Goal: Task Accomplishment & Management: Use online tool/utility

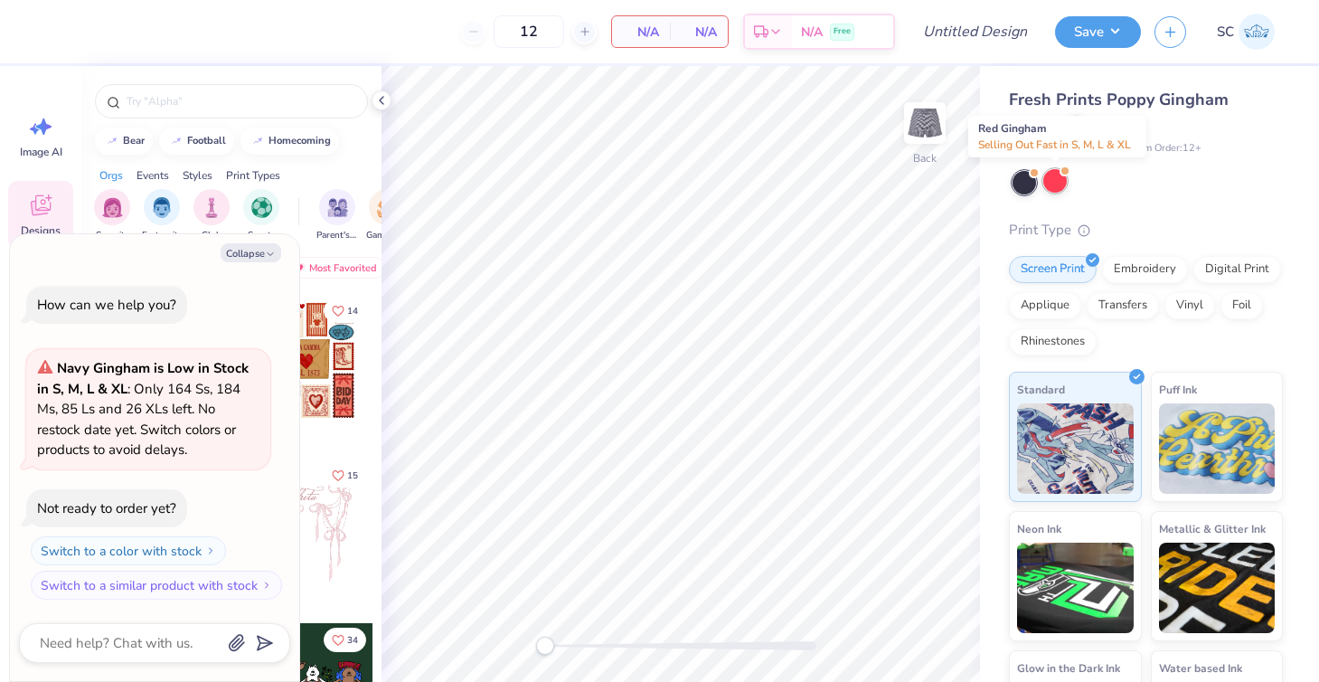
click at [1051, 185] on div at bounding box center [1055, 181] width 24 height 24
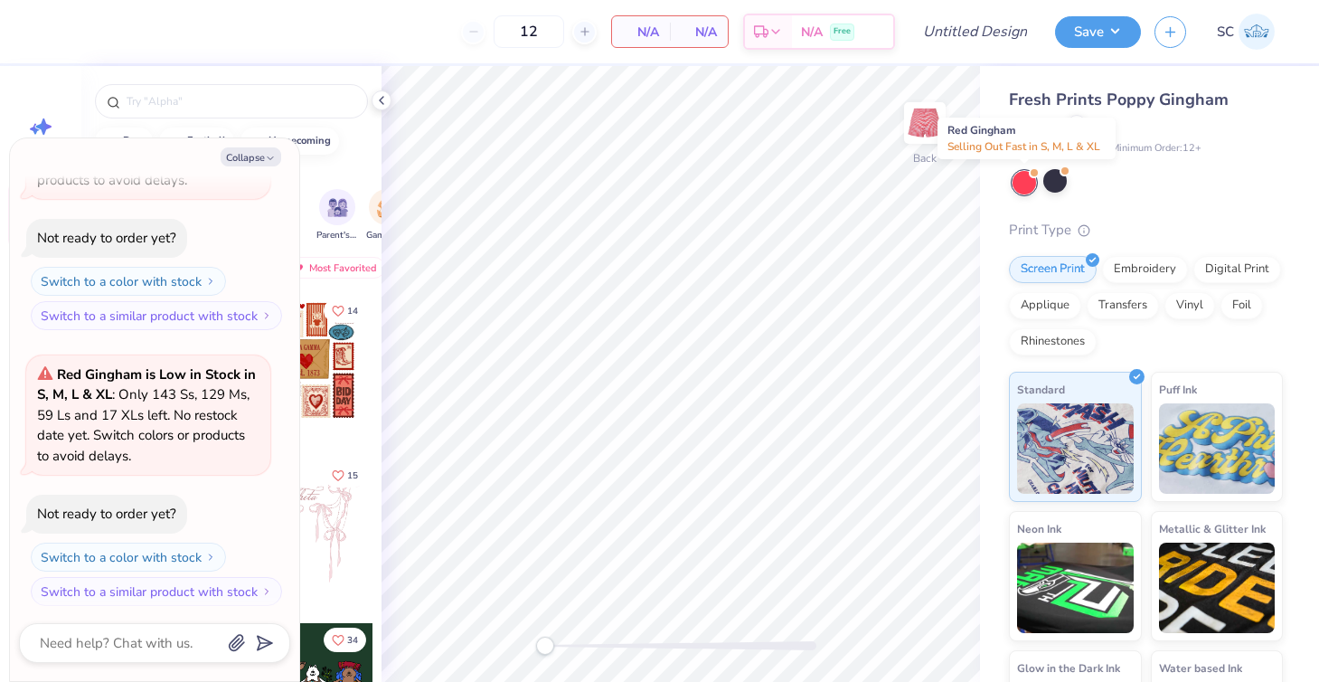
click at [1029, 181] on div at bounding box center [1025, 183] width 24 height 24
click at [1061, 182] on div at bounding box center [1055, 181] width 24 height 24
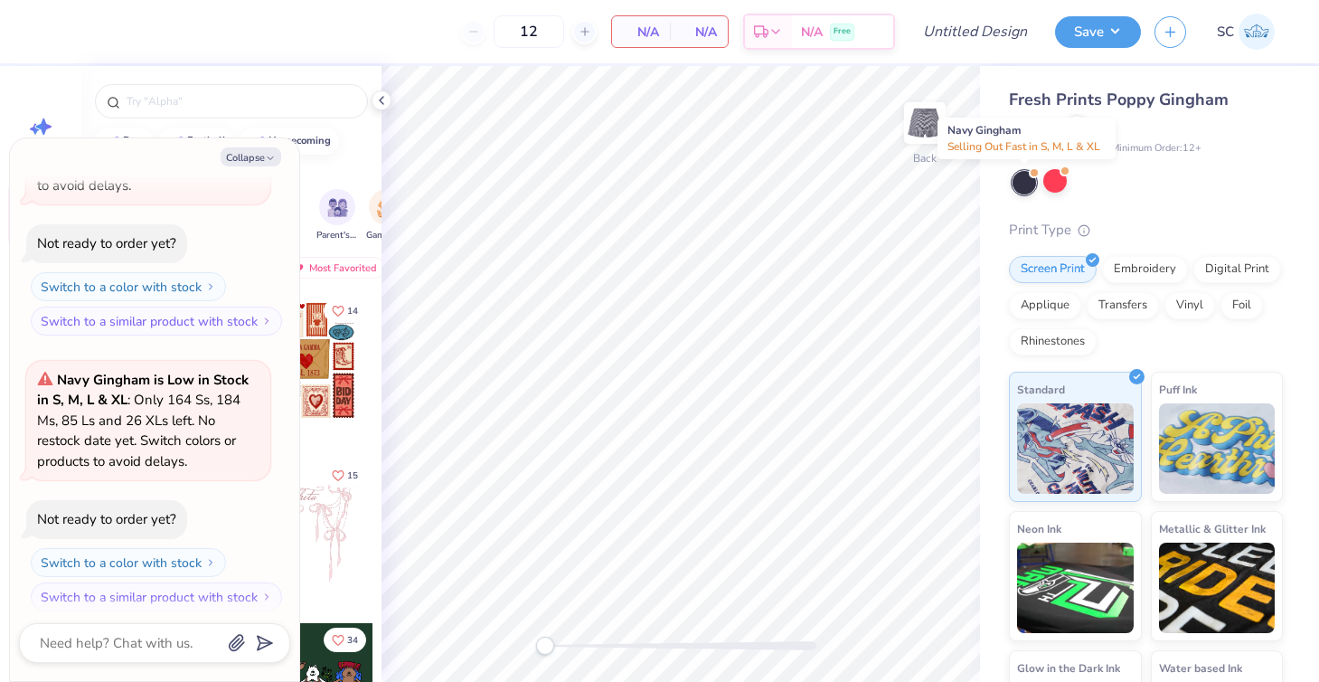
click at [1028, 179] on div at bounding box center [1025, 183] width 24 height 24
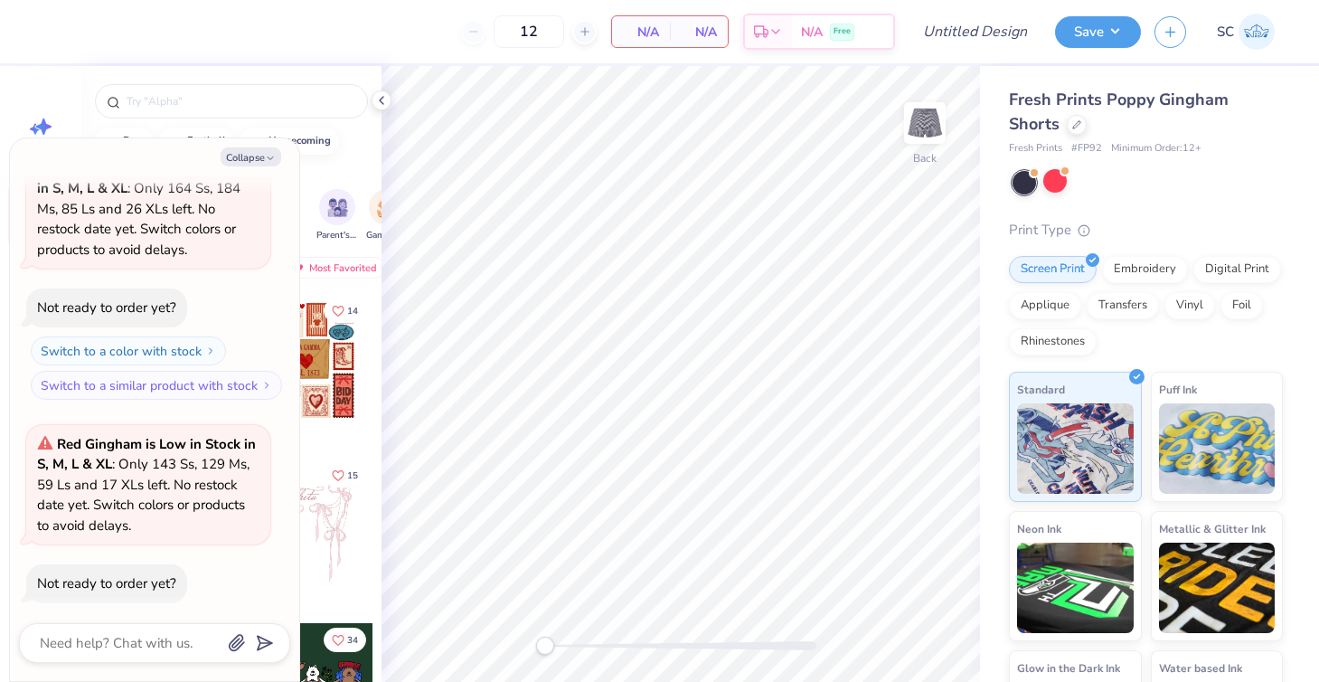
scroll to position [81, 0]
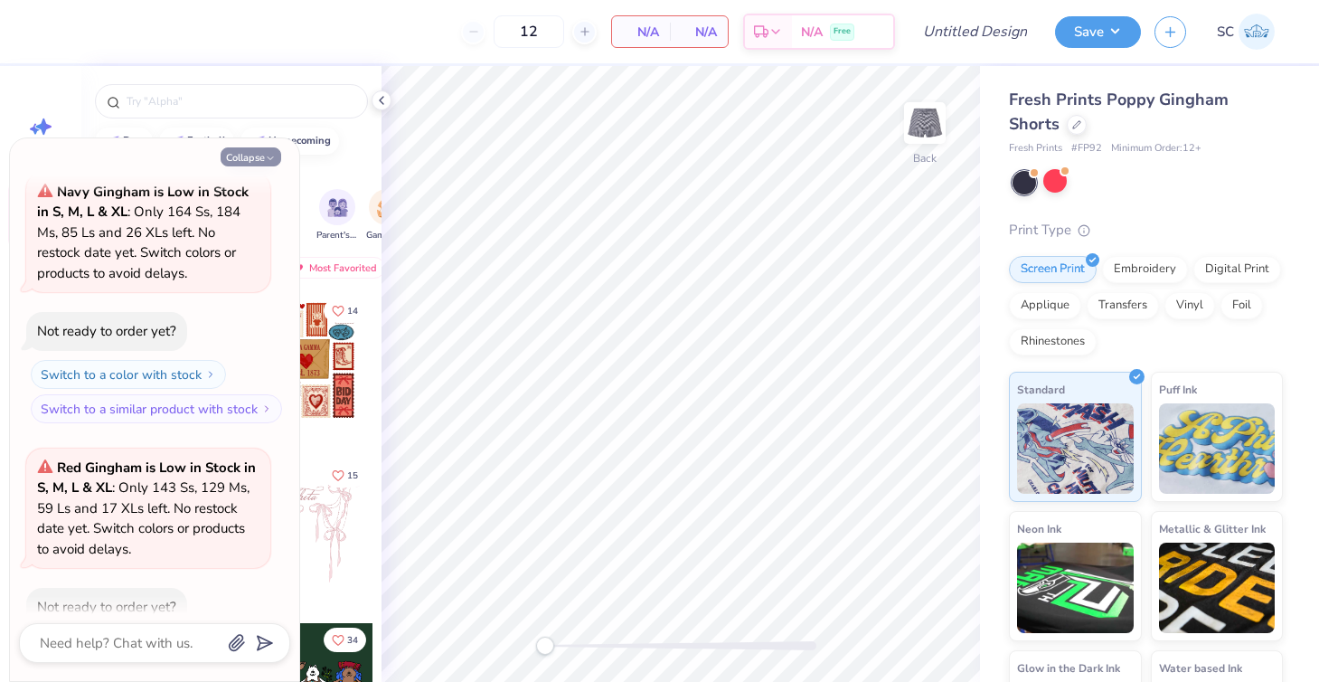
click at [258, 156] on button "Collapse" at bounding box center [251, 156] width 61 height 19
type textarea "x"
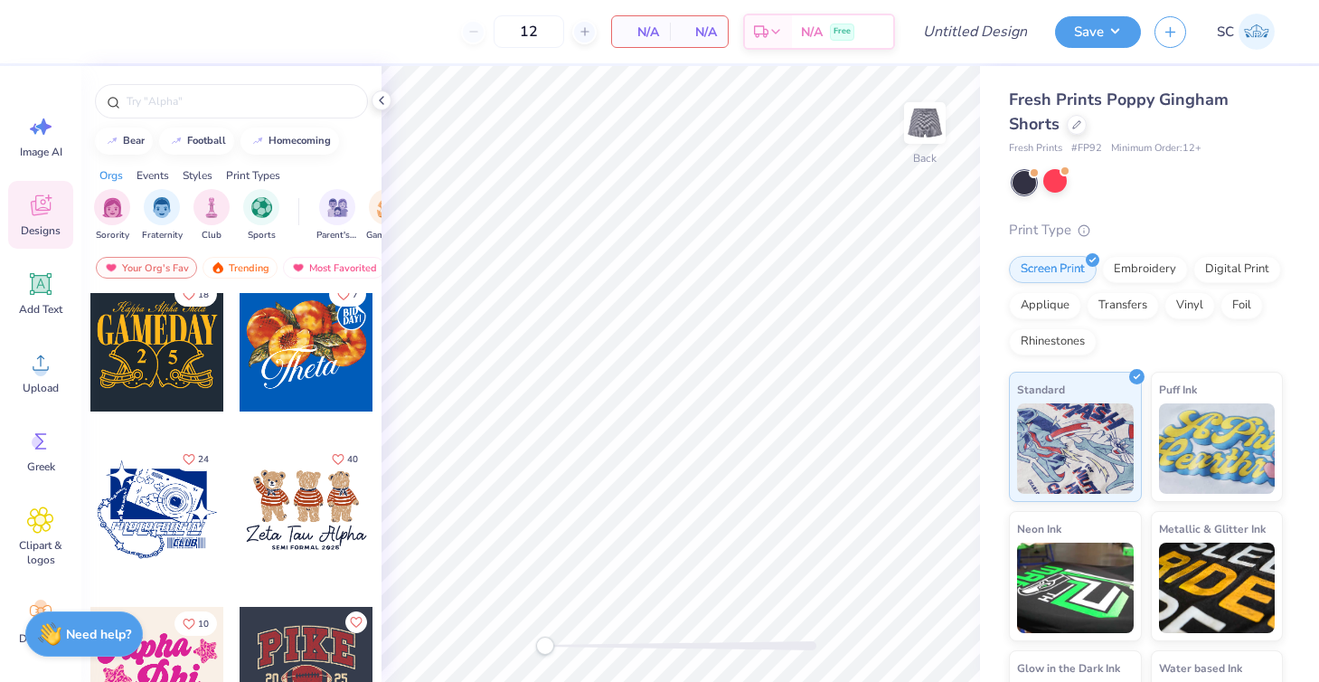
scroll to position [1013, 0]
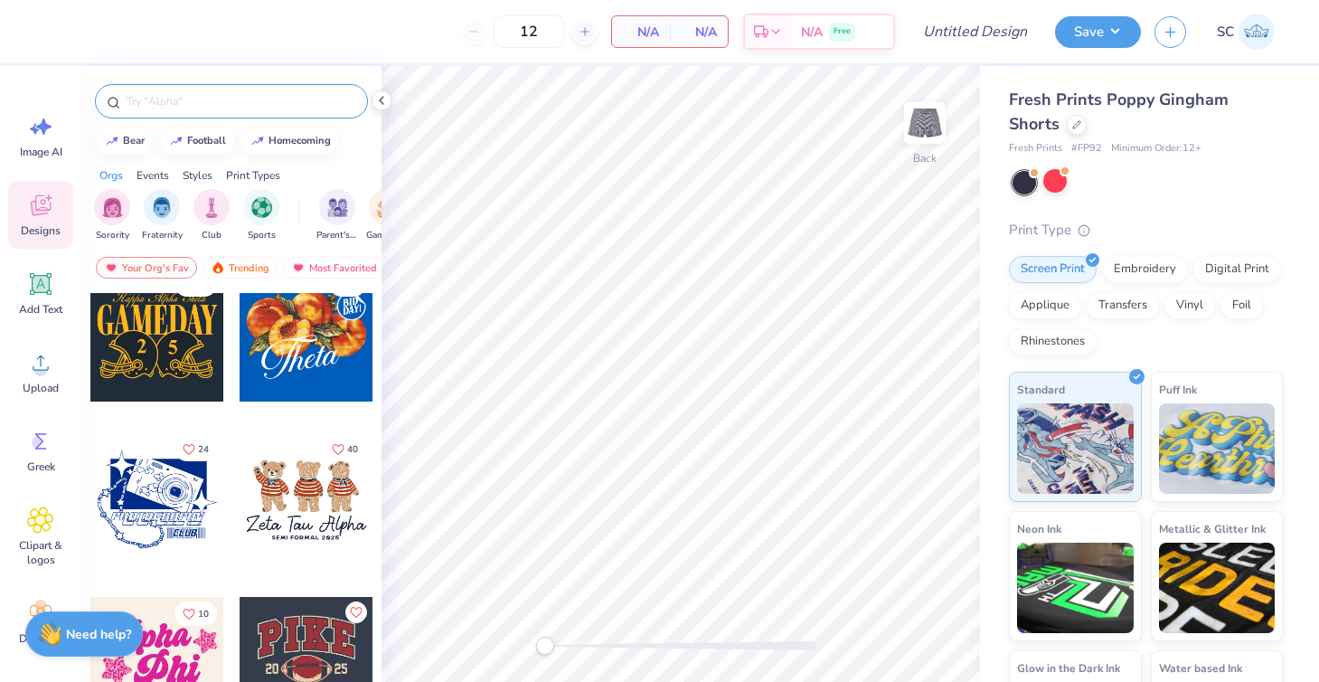
click at [147, 102] on input "text" at bounding box center [240, 101] width 231 height 18
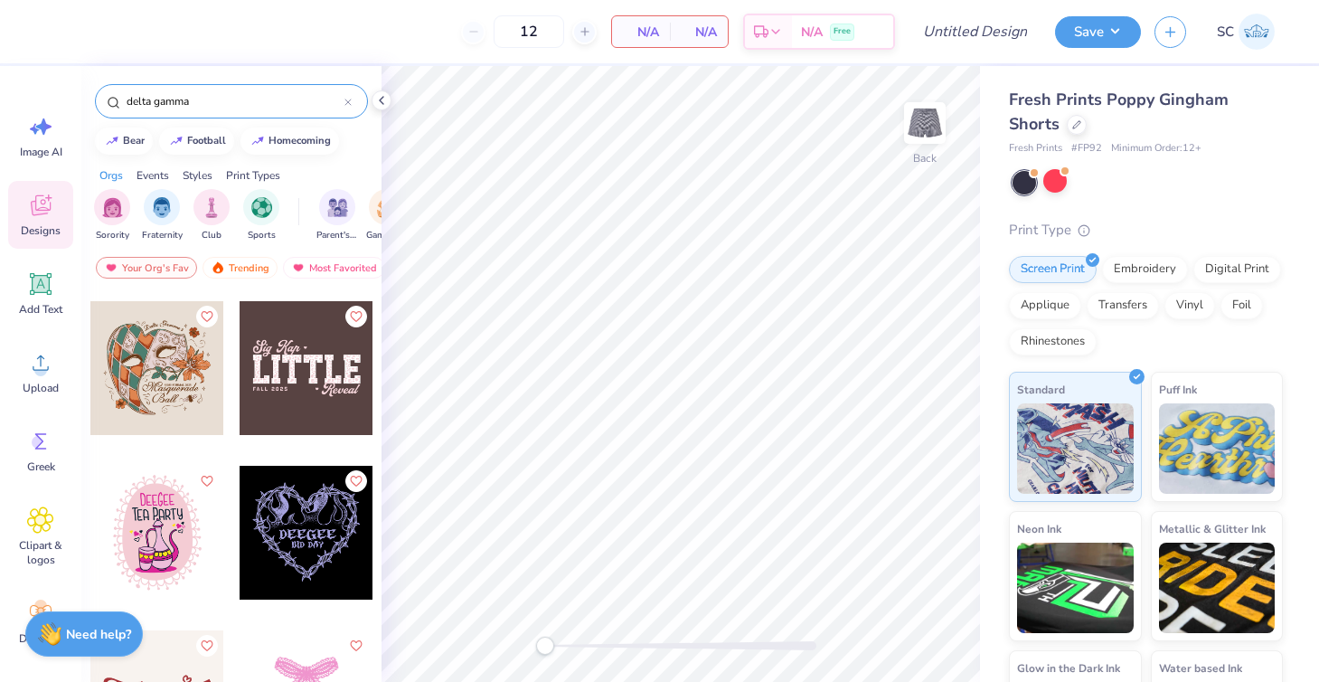
scroll to position [3450, 0]
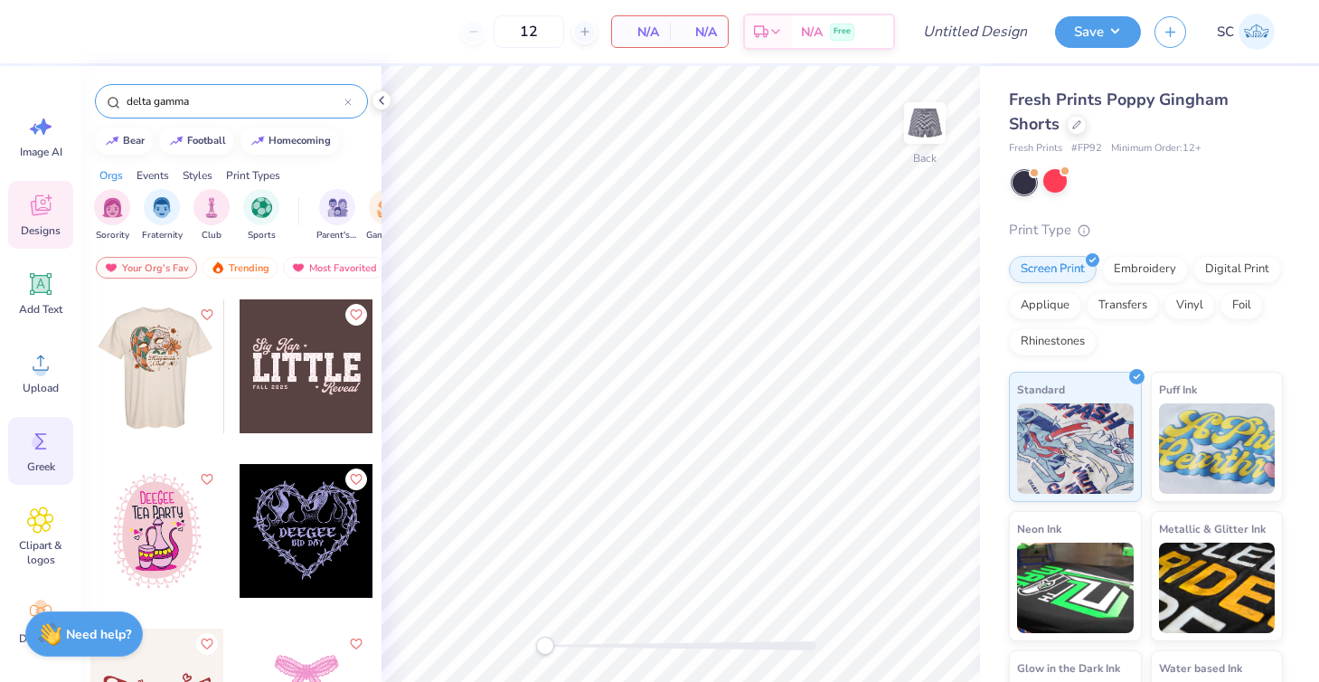
type input "delta gamma"
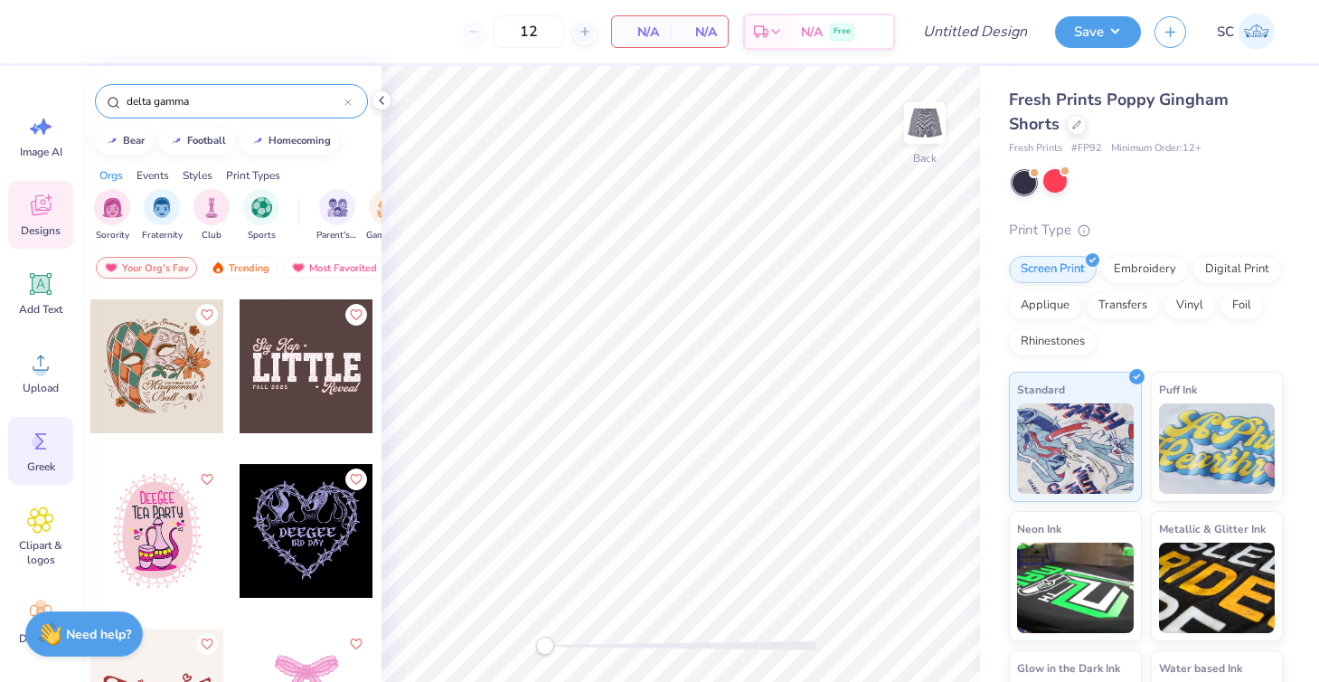
click at [42, 448] on icon at bounding box center [40, 441] width 27 height 27
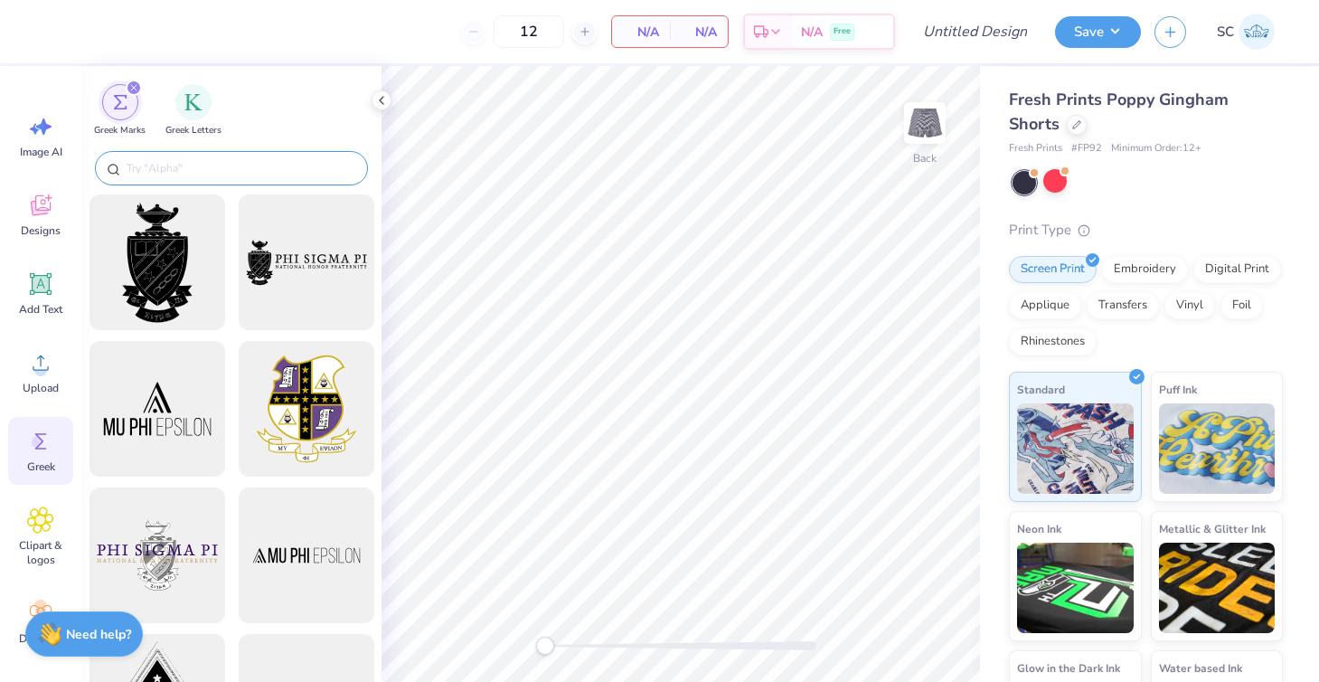
click at [190, 165] on input "text" at bounding box center [240, 168] width 231 height 18
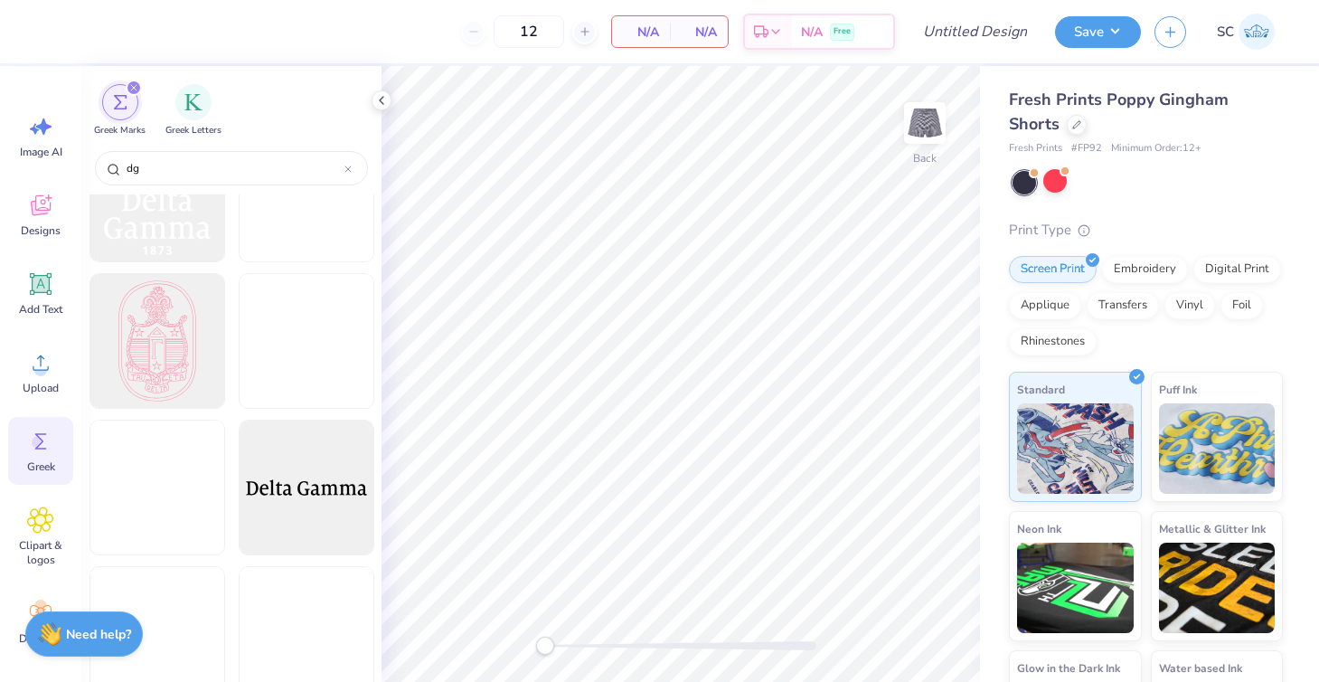
scroll to position [4018, 0]
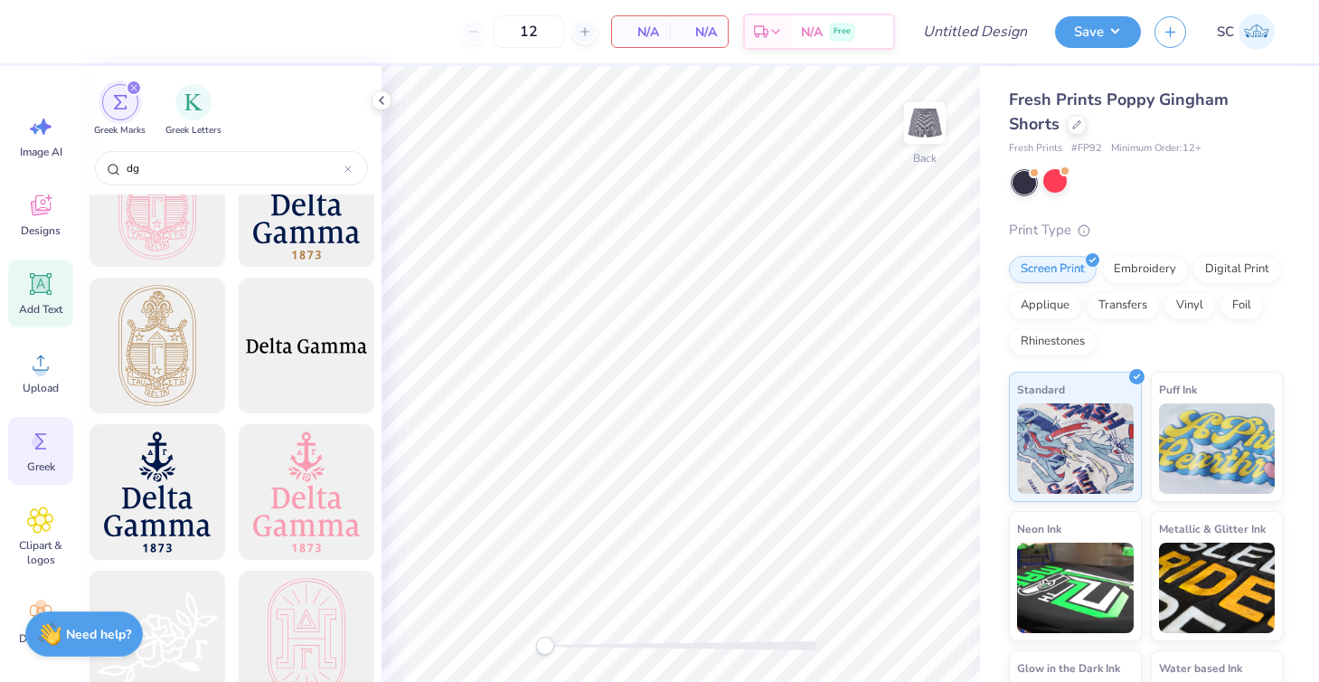
type input "dg"
click at [51, 290] on icon at bounding box center [41, 284] width 22 height 22
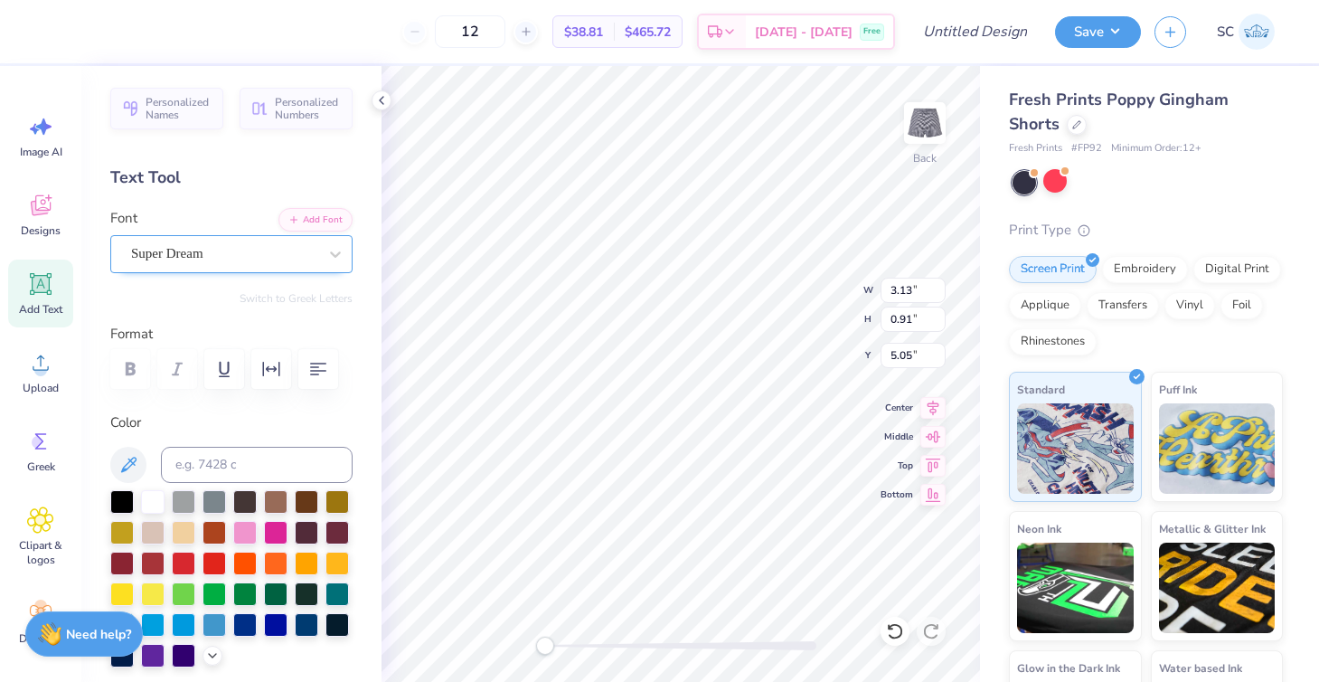
click at [189, 250] on span "Super Dream" at bounding box center [167, 253] width 72 height 21
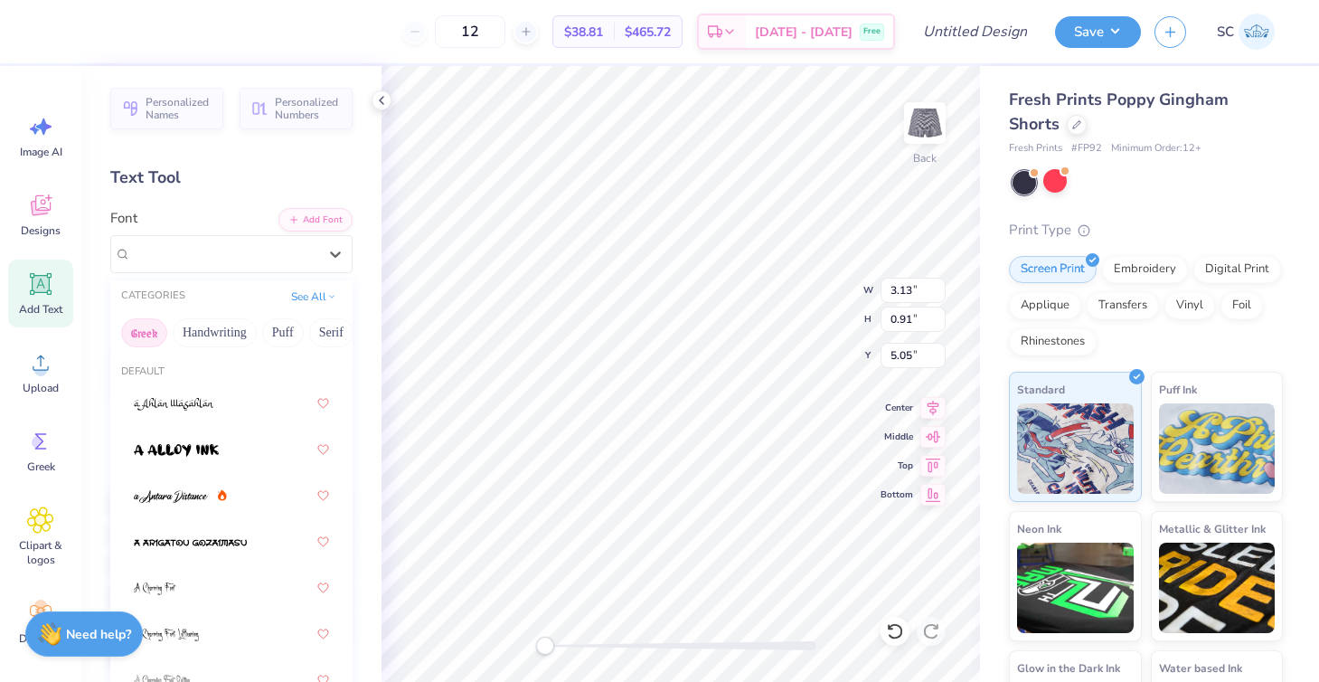
click at [145, 331] on button "Greek" at bounding box center [144, 332] width 46 height 29
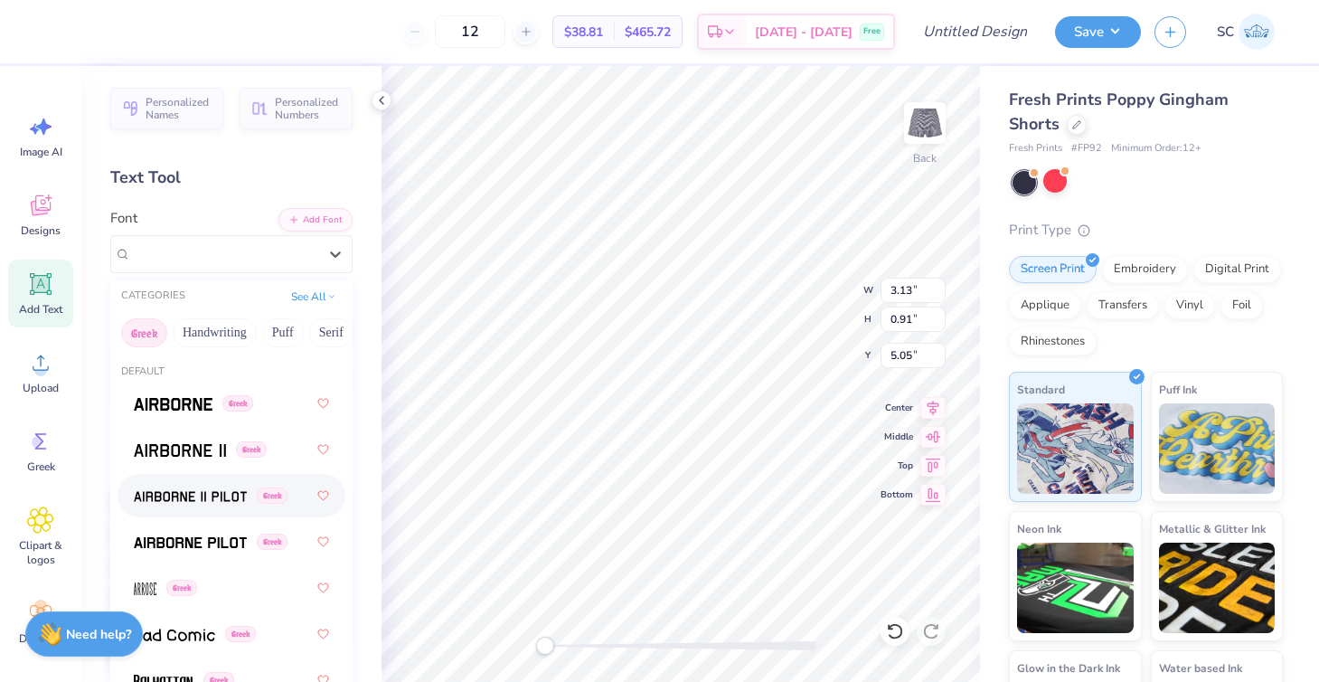
scroll to position [0, 0]
click at [166, 410] on img at bounding box center [173, 404] width 79 height 13
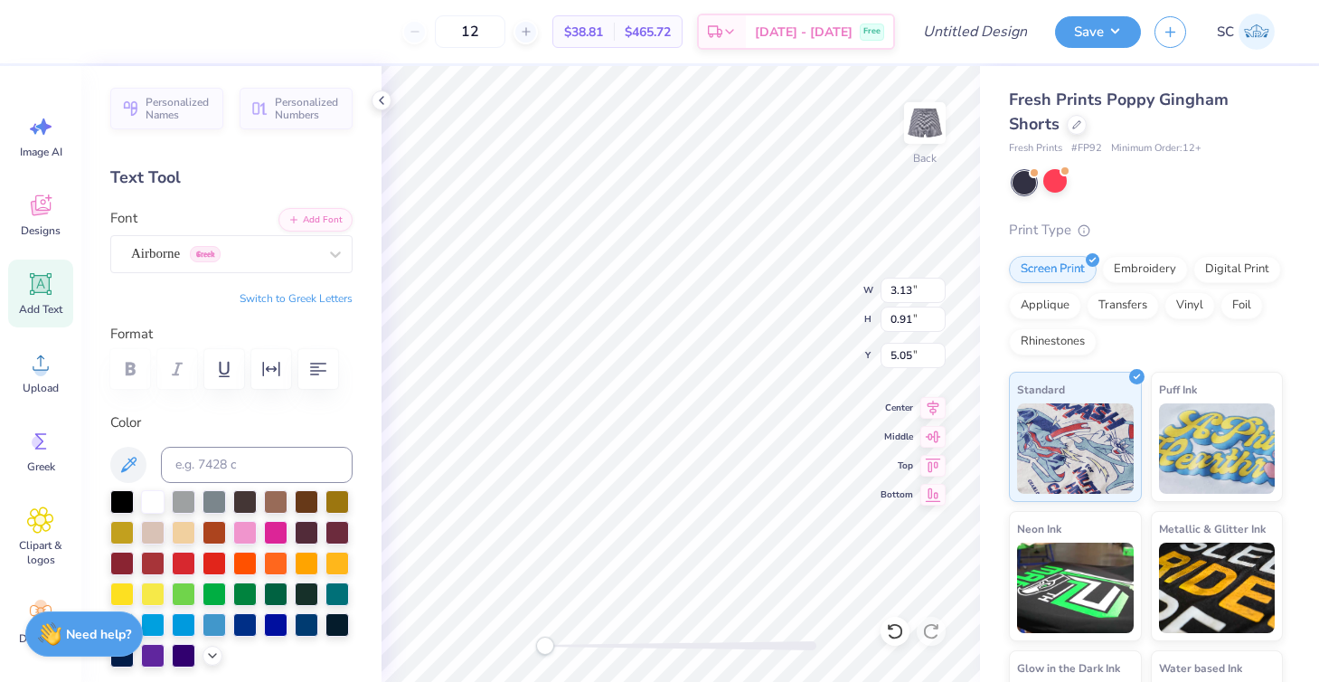
type textarea "T"
type textarea "DG"
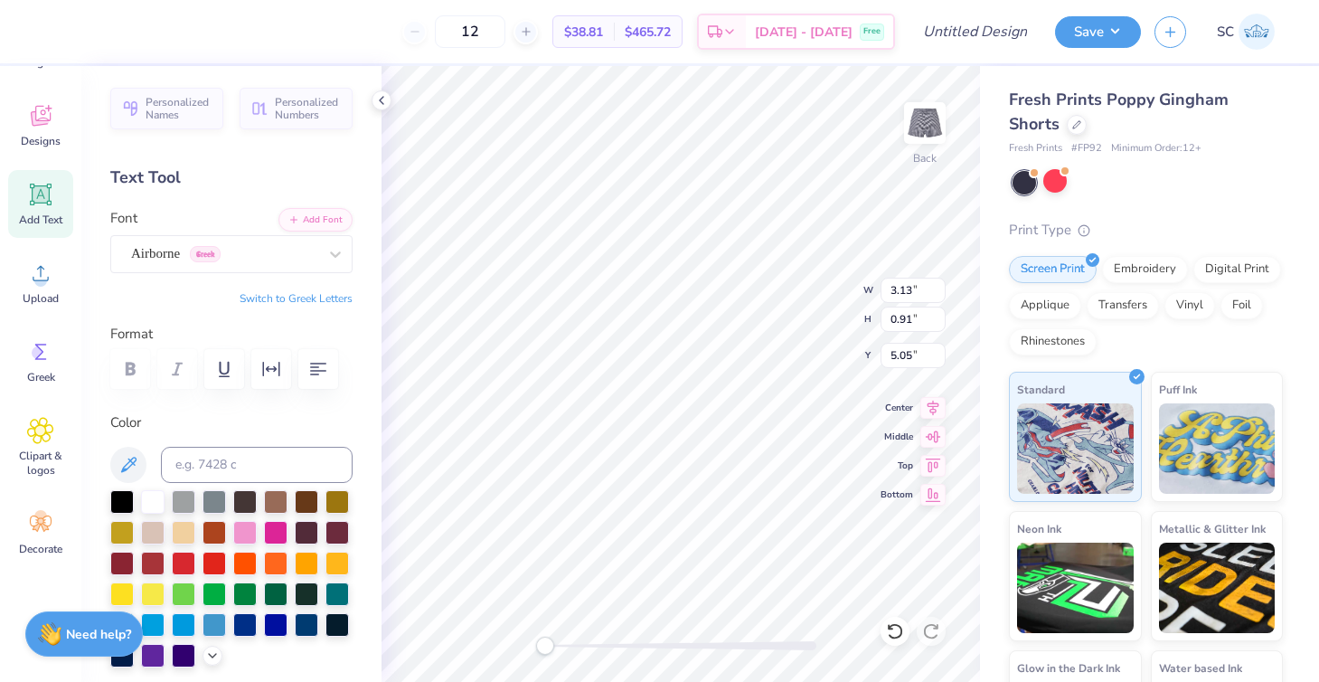
scroll to position [98, 0]
click at [47, 515] on icon at bounding box center [40, 515] width 27 height 27
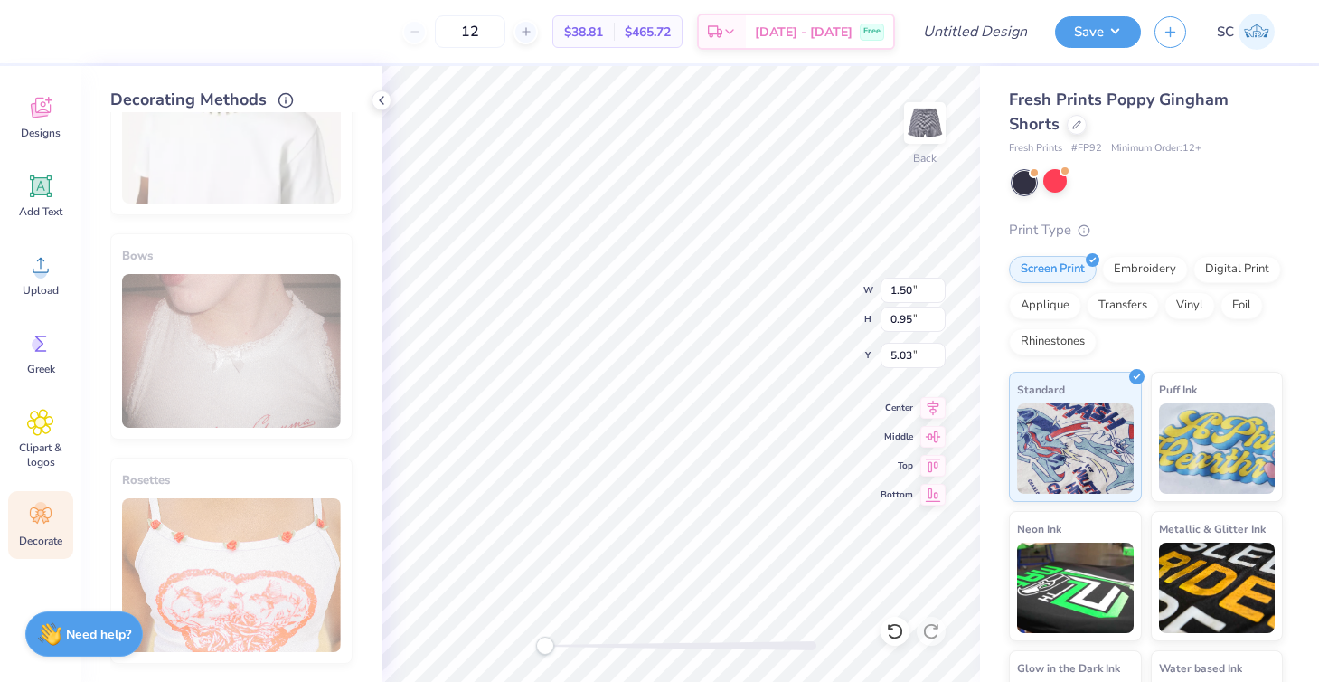
scroll to position [1151, 0]
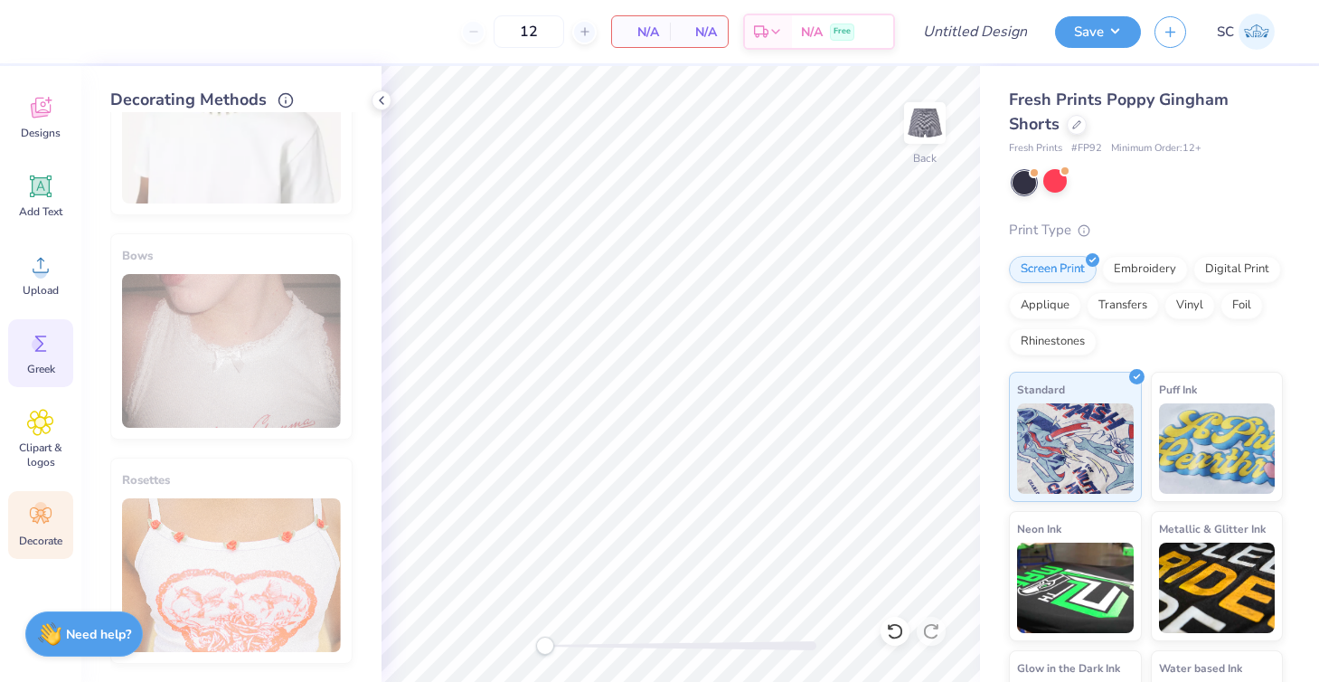
click at [31, 371] on span "Greek" at bounding box center [41, 369] width 28 height 14
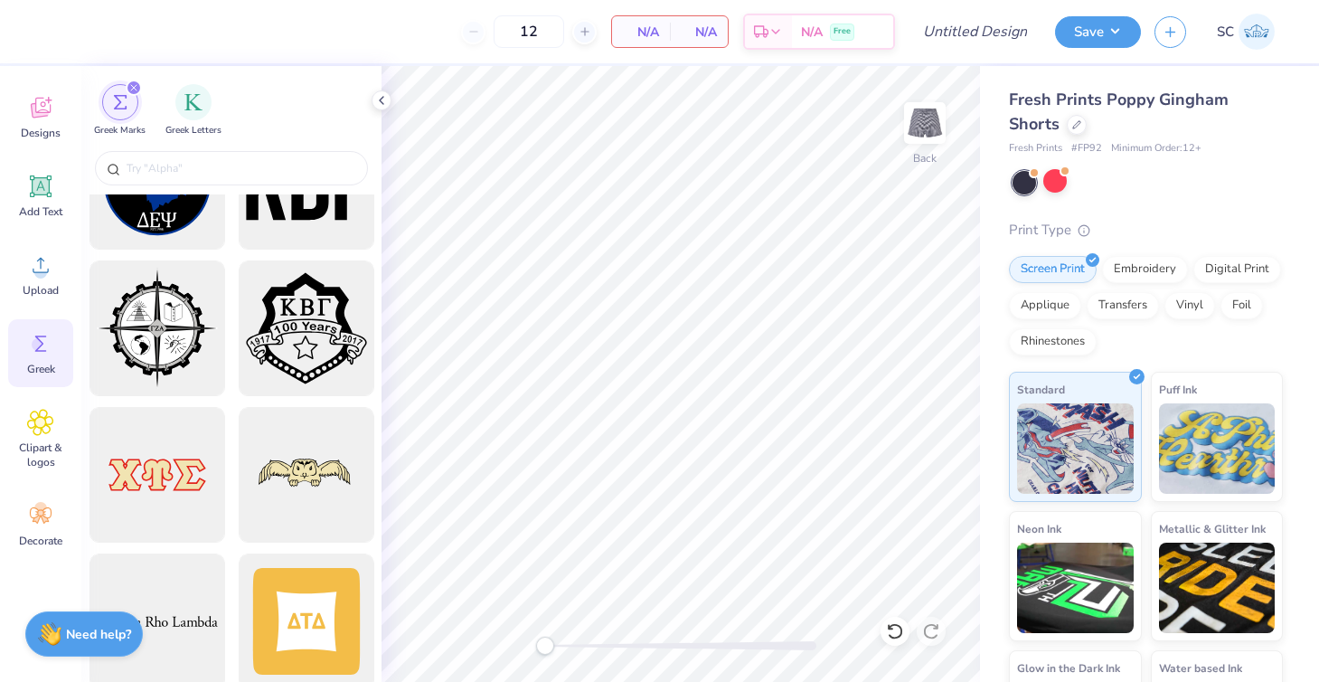
scroll to position [2788, 0]
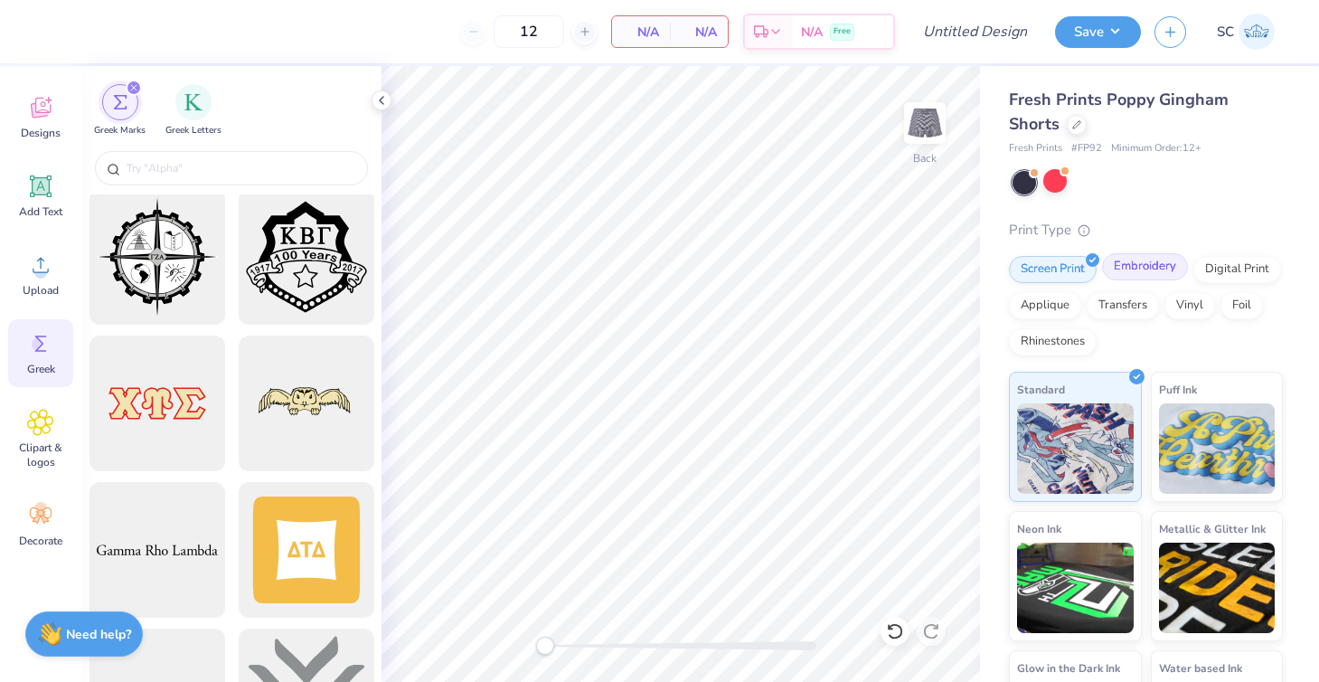
click at [1143, 271] on div "Embroidery" at bounding box center [1145, 266] width 86 height 27
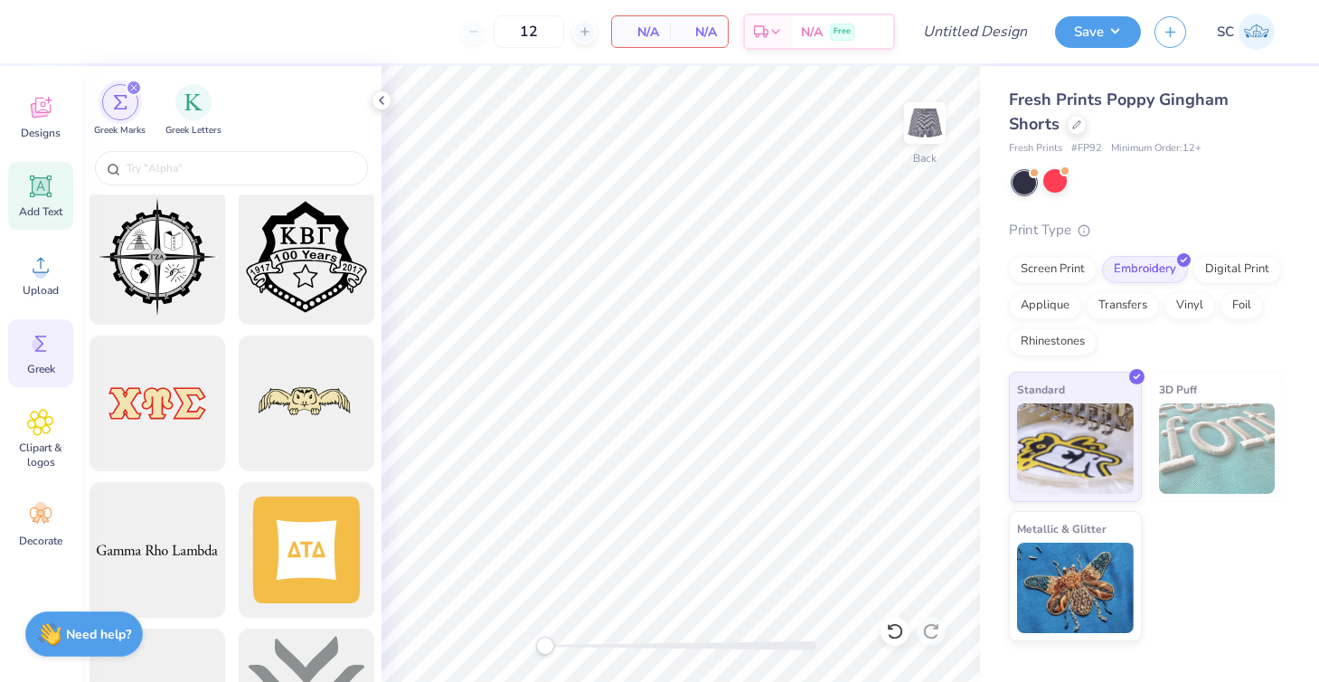
click at [36, 201] on div "Add Text" at bounding box center [40, 196] width 65 height 68
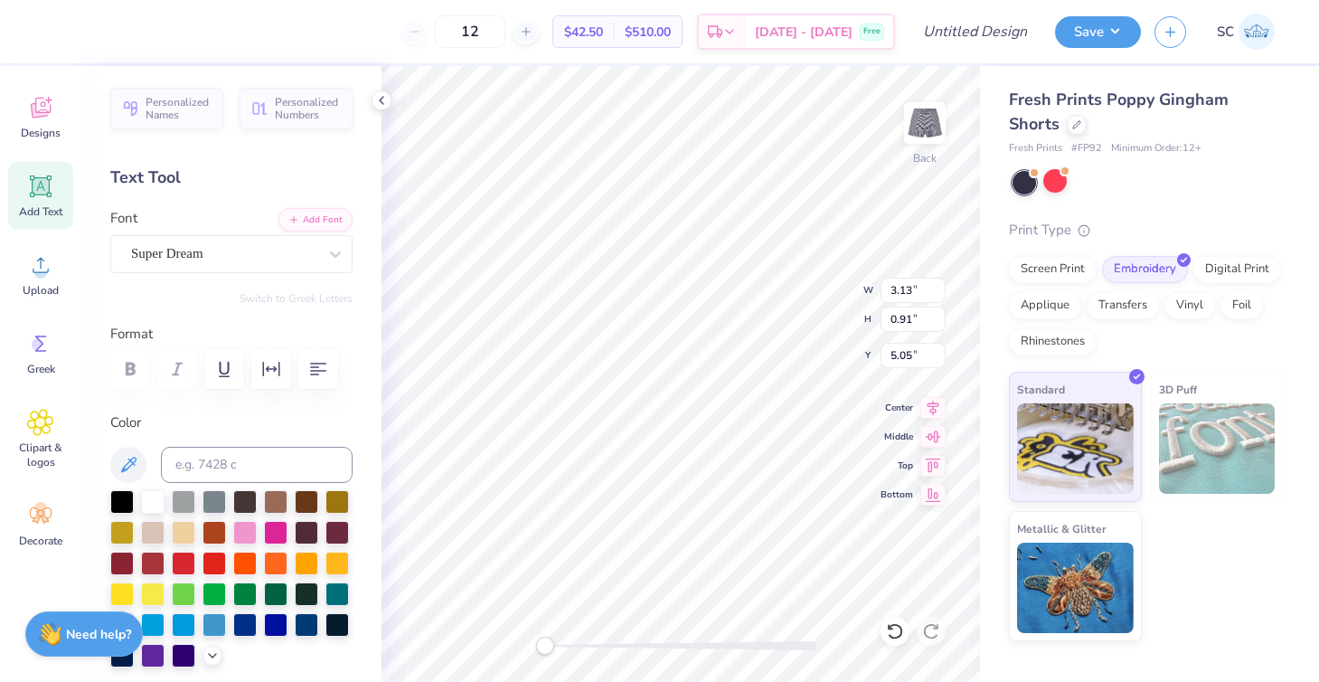
type textarea "T"
type textarea "D"
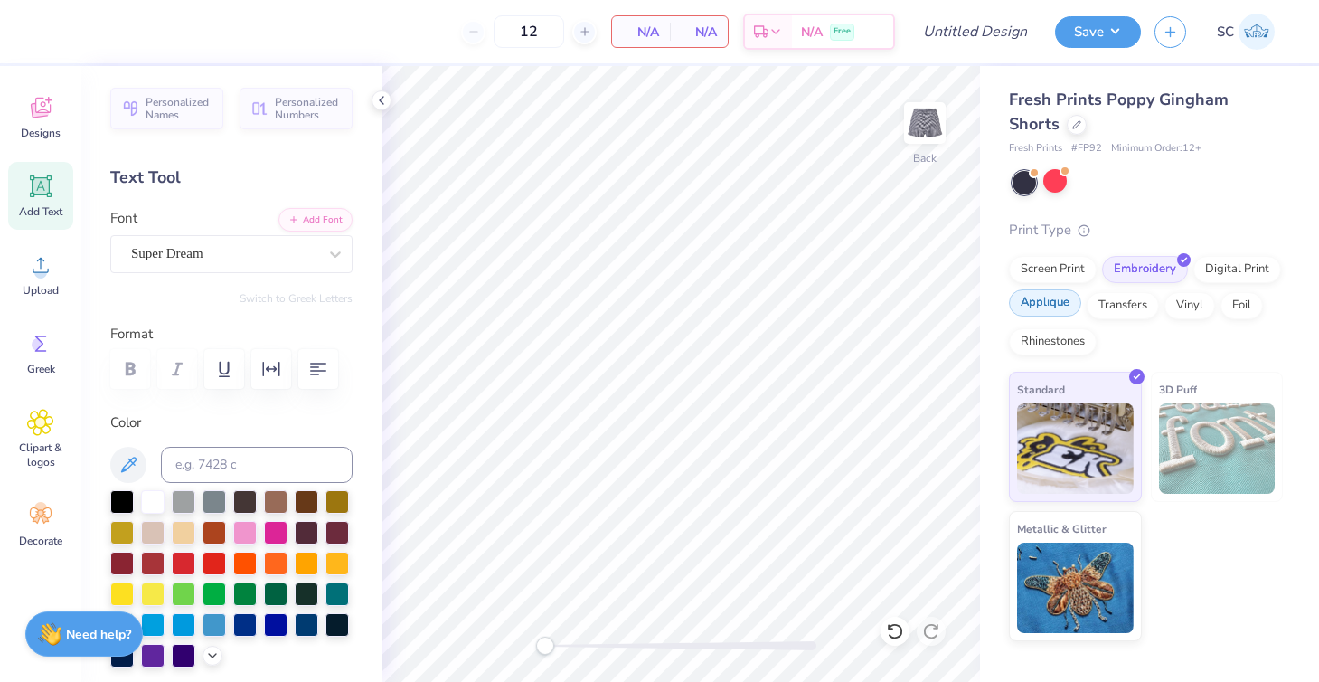
click at [1059, 301] on div "Applique" at bounding box center [1045, 302] width 72 height 27
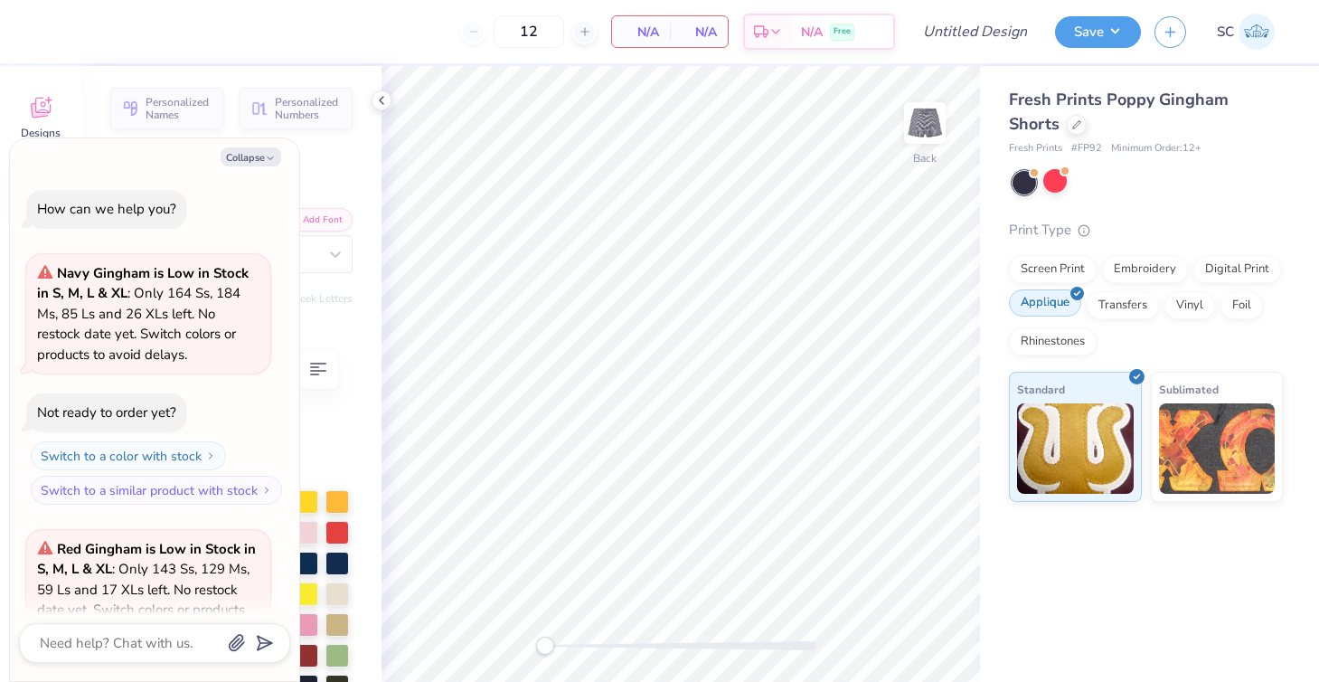
scroll to position [1102, 0]
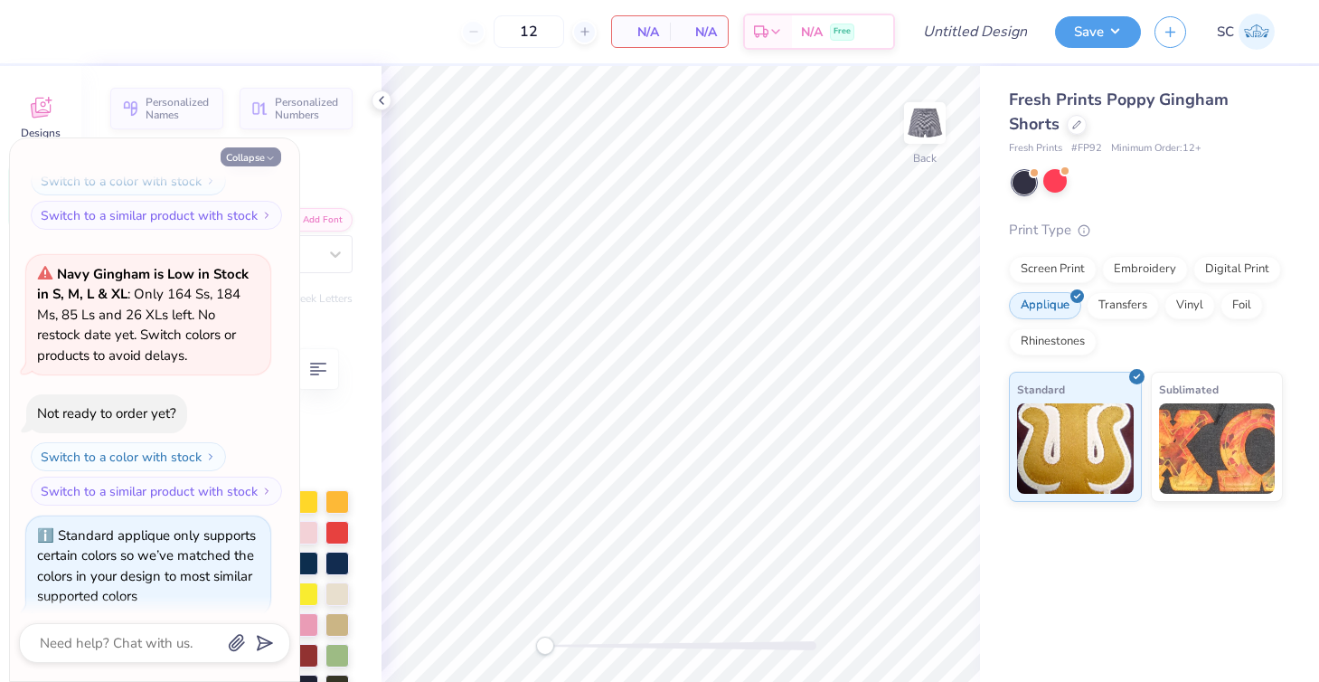
click at [238, 156] on button "Collapse" at bounding box center [251, 156] width 61 height 19
type textarea "x"
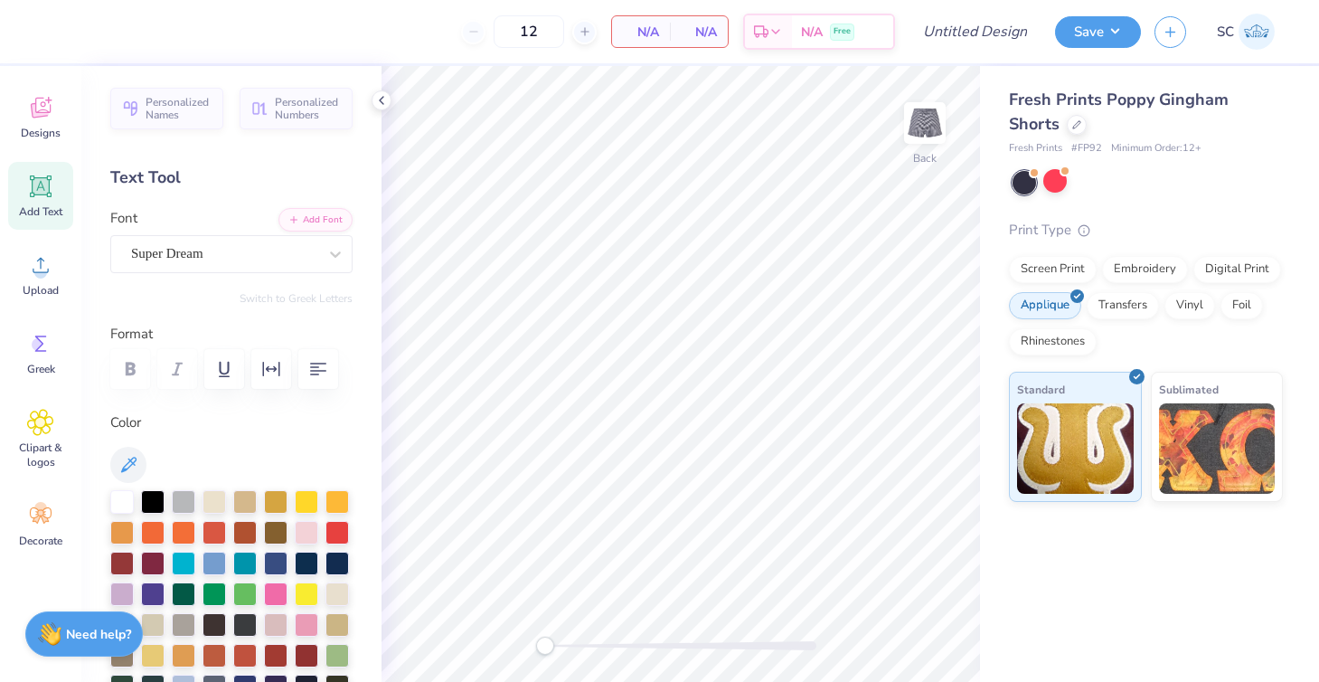
click at [50, 205] on span "Add Text" at bounding box center [40, 211] width 43 height 14
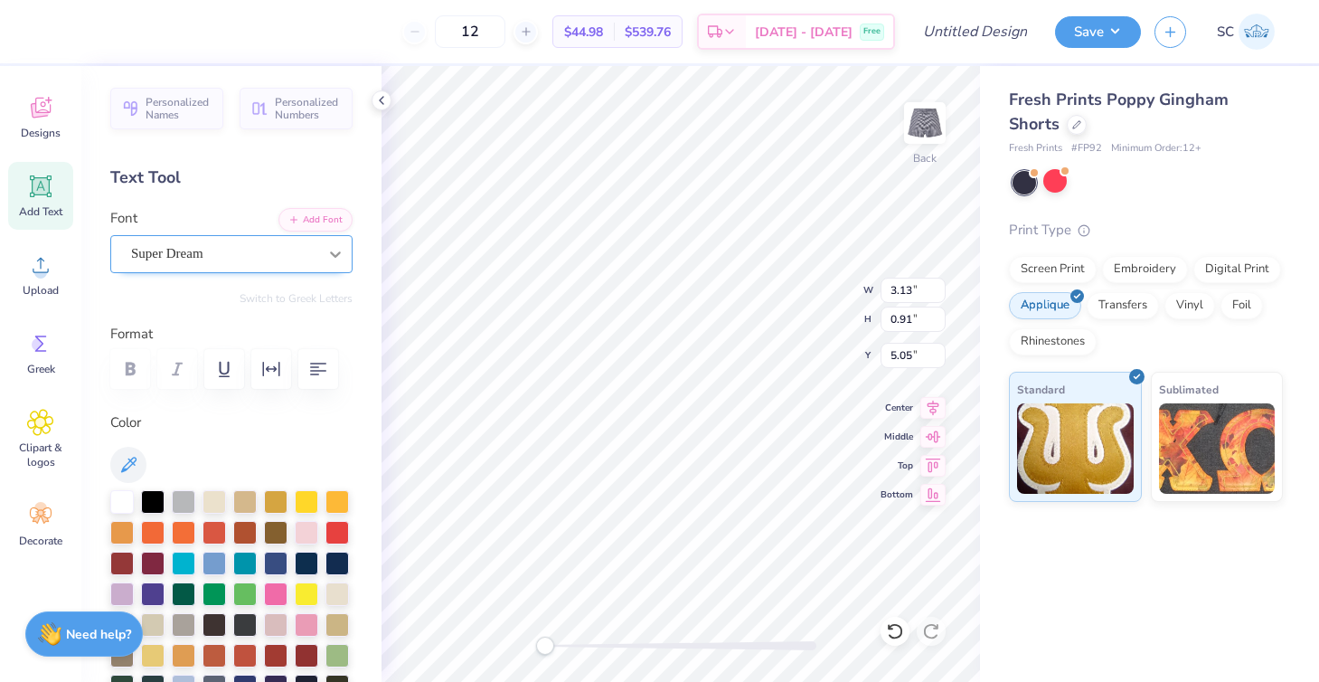
type textarea "T"
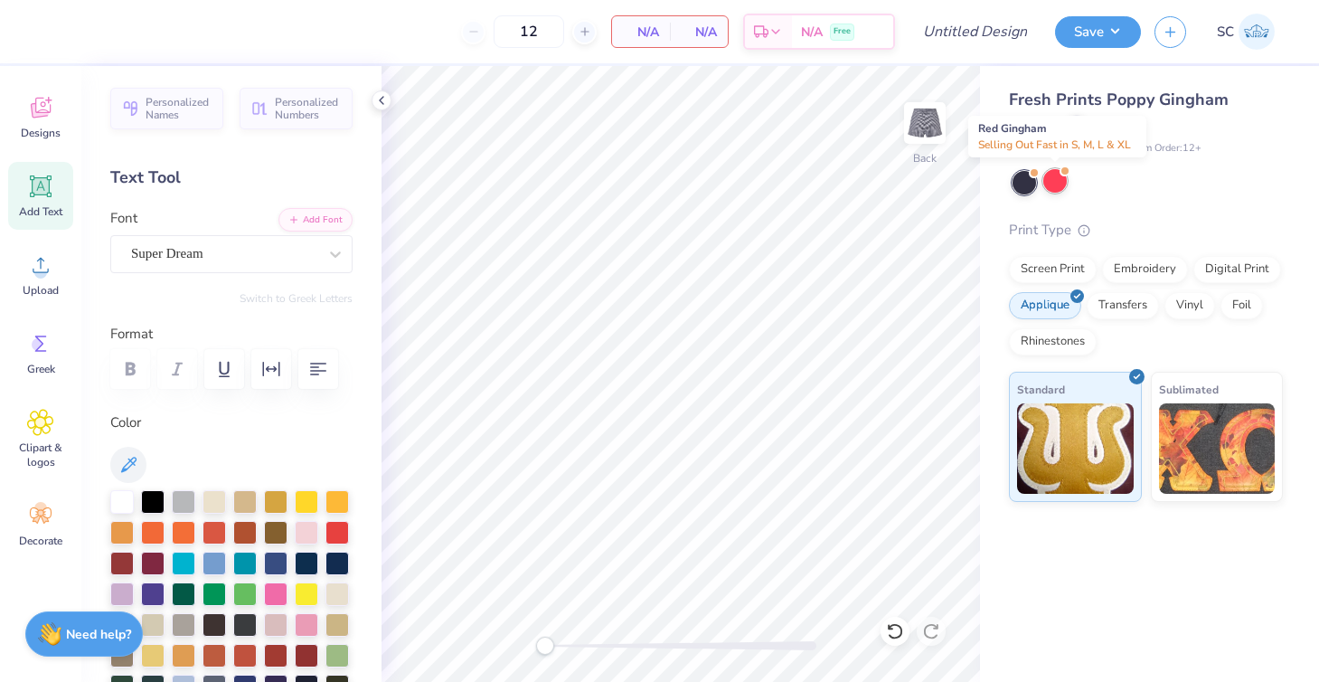
click at [1049, 181] on div at bounding box center [1055, 181] width 24 height 24
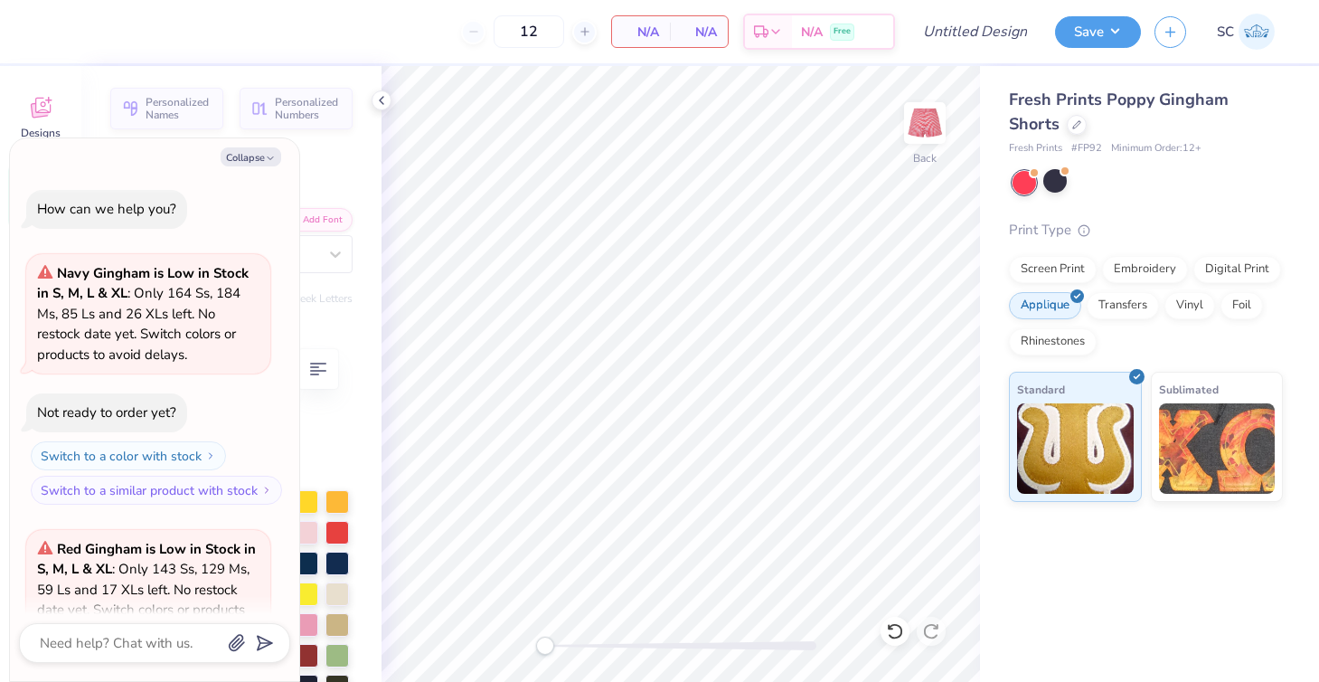
scroll to position [1375, 0]
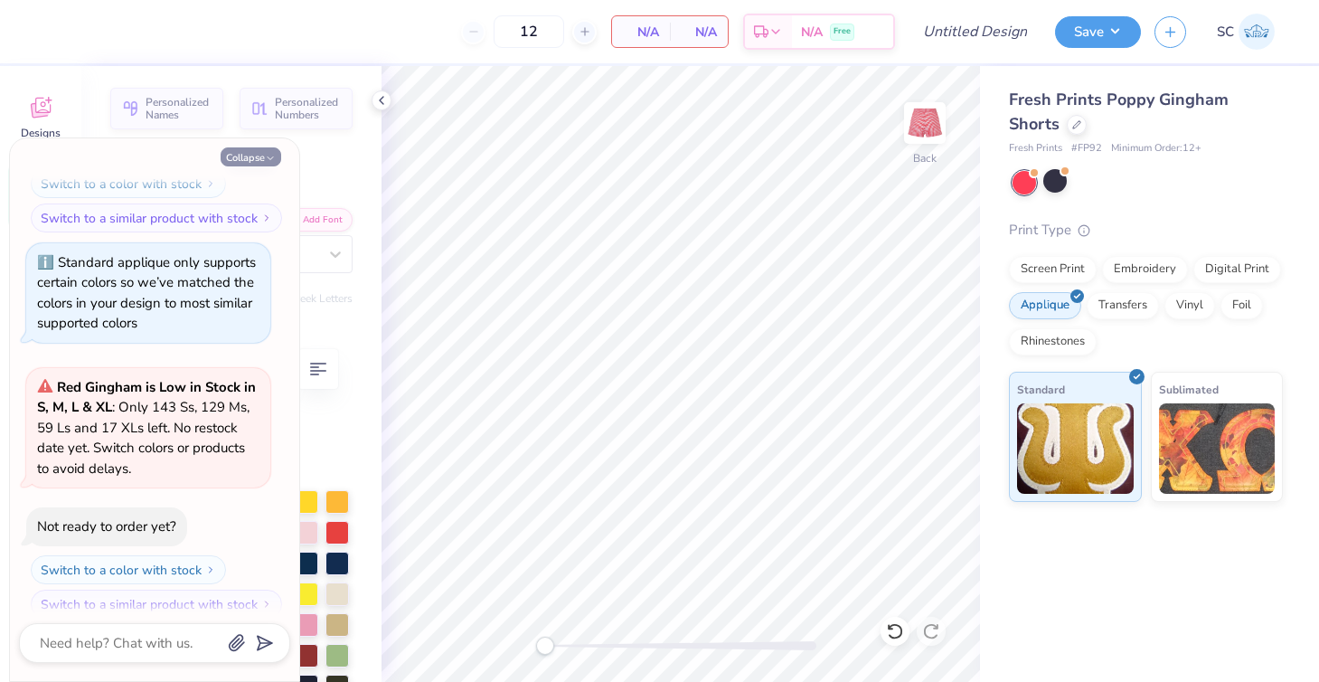
click at [251, 156] on button "Collapse" at bounding box center [251, 156] width 61 height 19
type textarea "x"
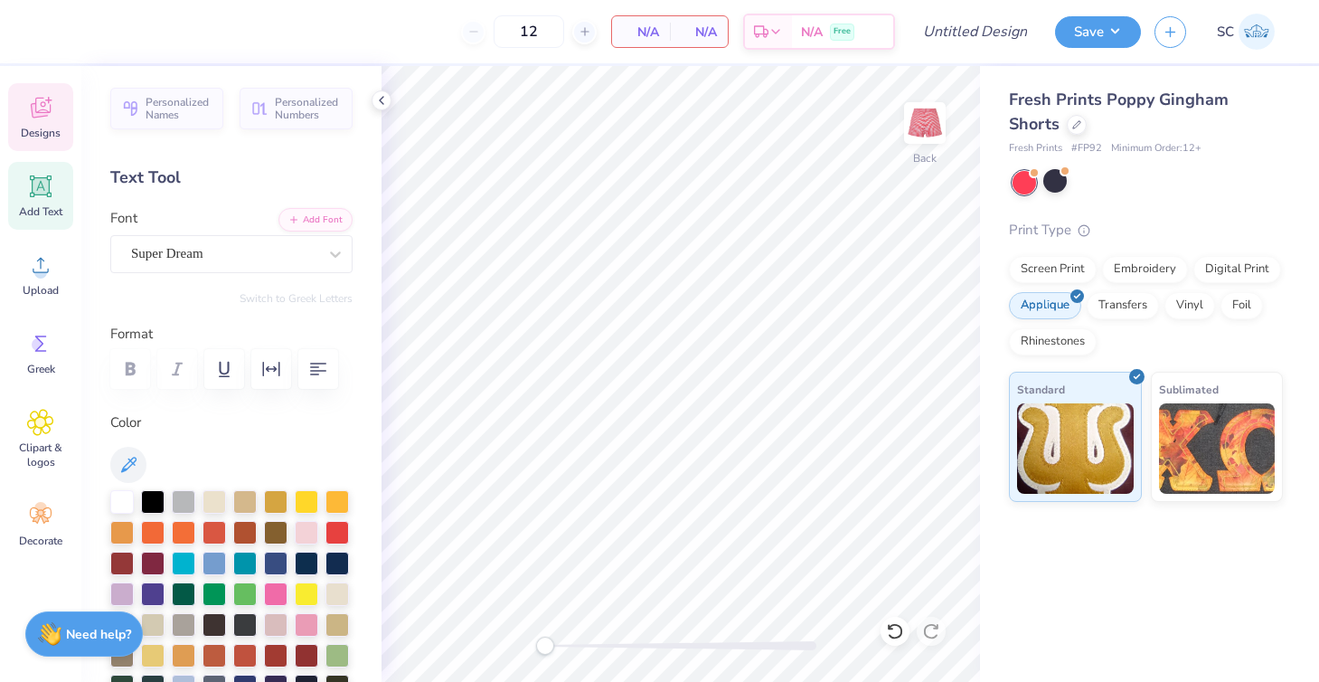
click at [43, 126] on span "Designs" at bounding box center [41, 133] width 40 height 14
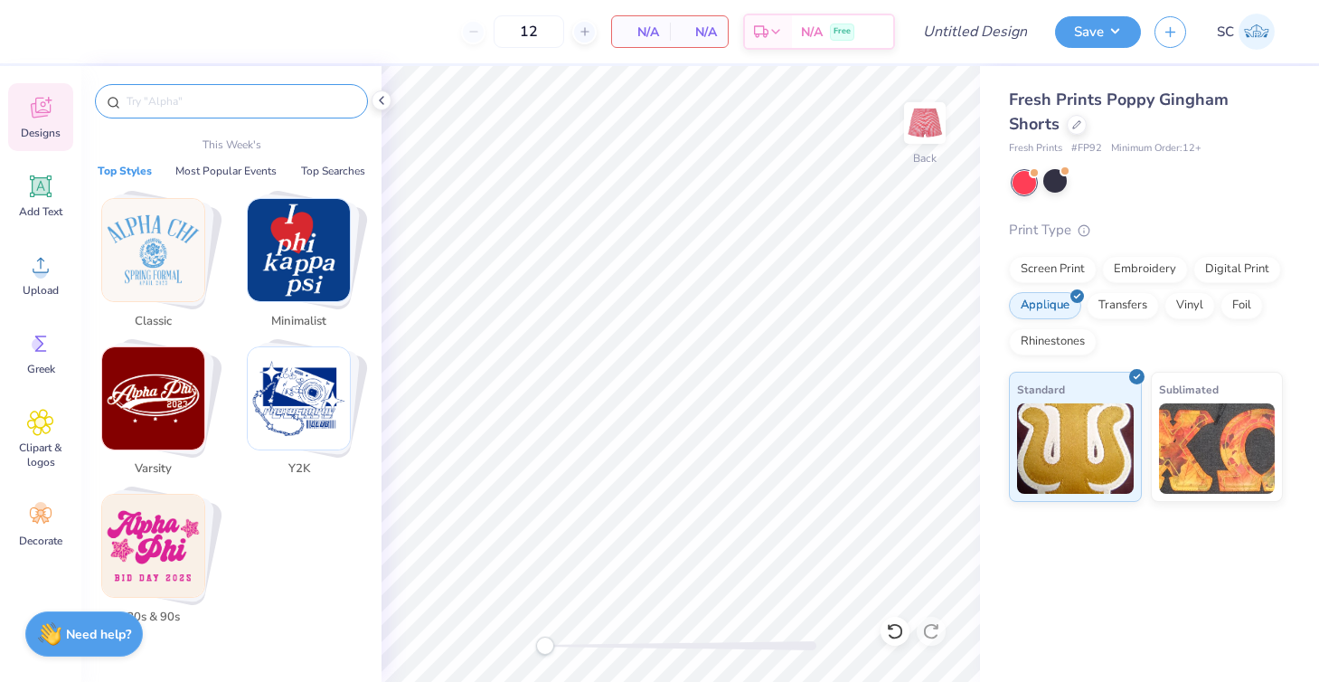
click at [182, 109] on input "text" at bounding box center [240, 101] width 231 height 18
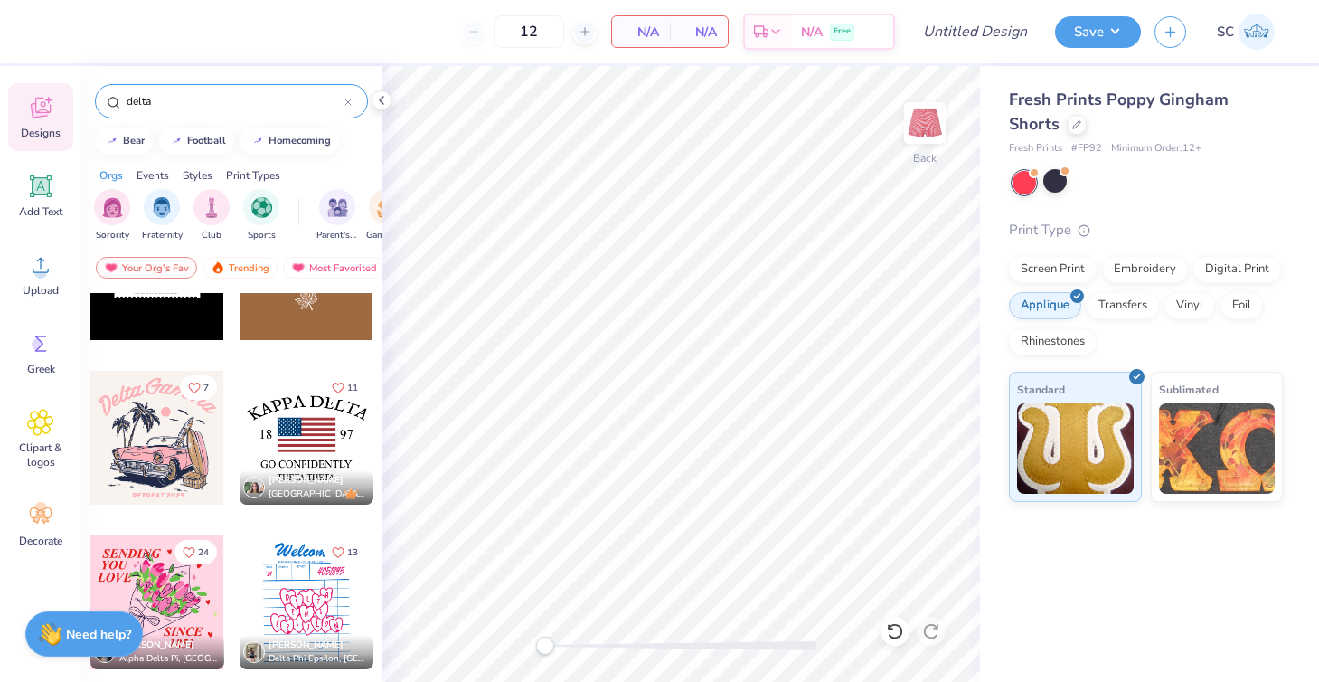
scroll to position [1988, 0]
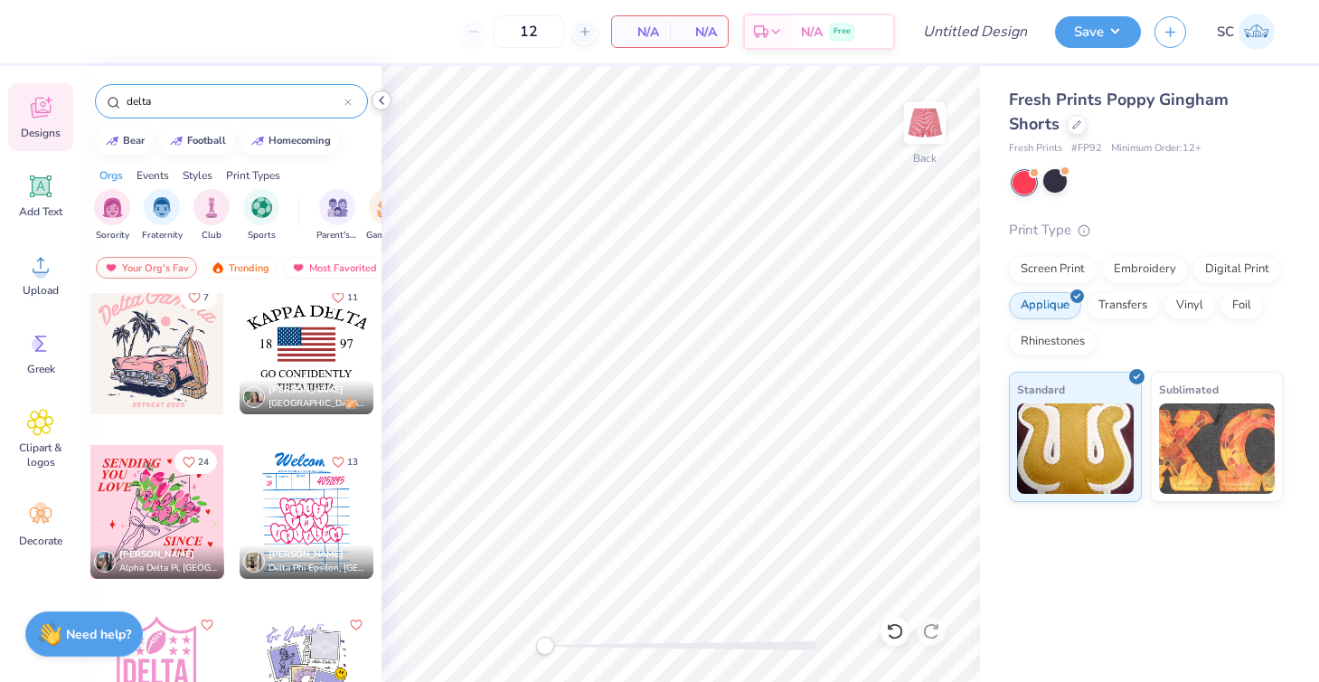
type input "delta"
click at [382, 100] on icon at bounding box center [381, 100] width 14 height 14
